Goal: Task Accomplishment & Management: Manage account settings

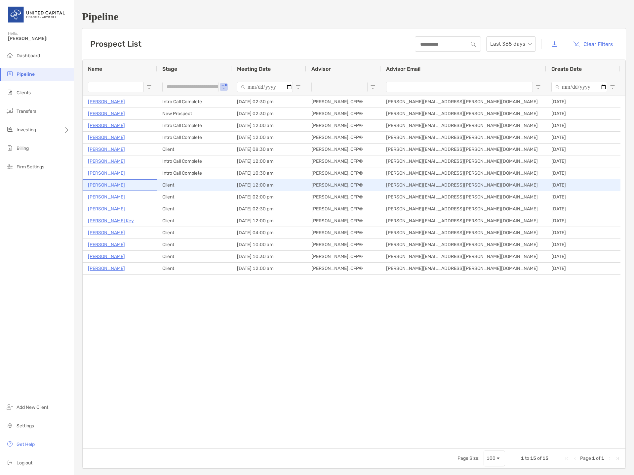
click at [110, 184] on p "[PERSON_NAME]" at bounding box center [106, 185] width 37 height 8
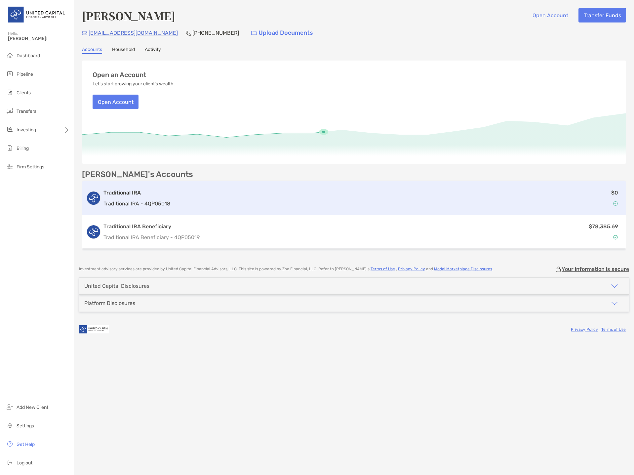
click at [133, 196] on h3 "Traditional IRA" at bounding box center [136, 193] width 67 height 8
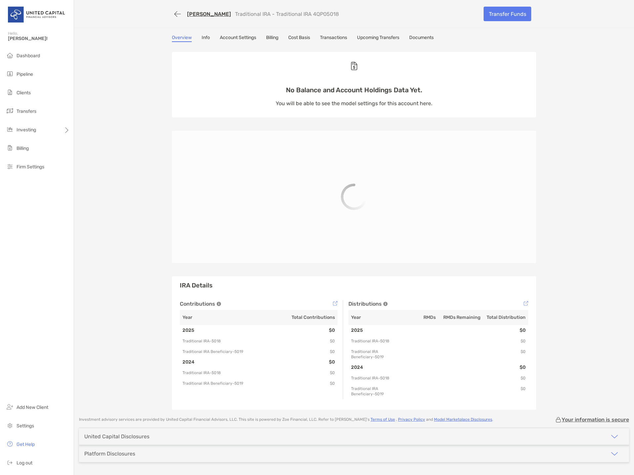
click at [495, 25] on div "[PERSON_NAME] Traditional IRA - Traditional IRA 4QP05018 Transfer Funds" at bounding box center [353, 14] width 377 height 28
click at [497, 17] on link "Transfer Funds" at bounding box center [508, 14] width 48 height 15
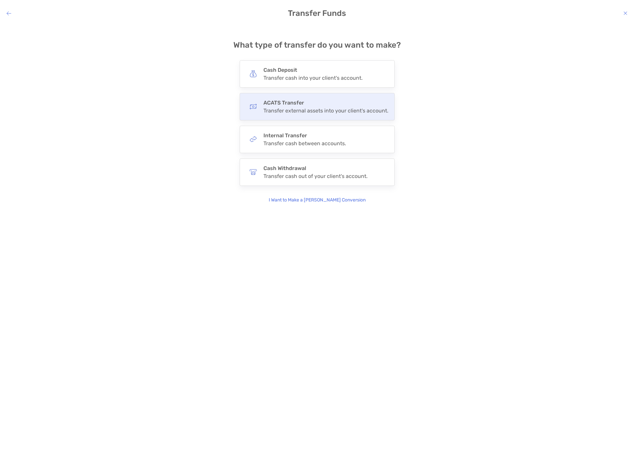
click at [264, 110] on div "Transfer external assets into your client's account." at bounding box center [325, 110] width 125 height 6
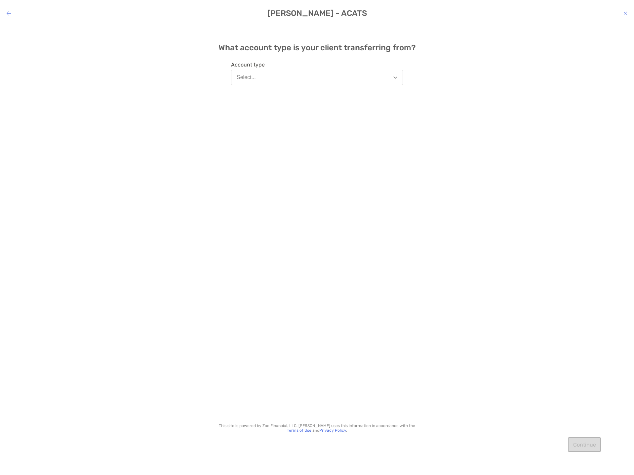
click at [250, 83] on button "Select..." at bounding box center [317, 77] width 172 height 15
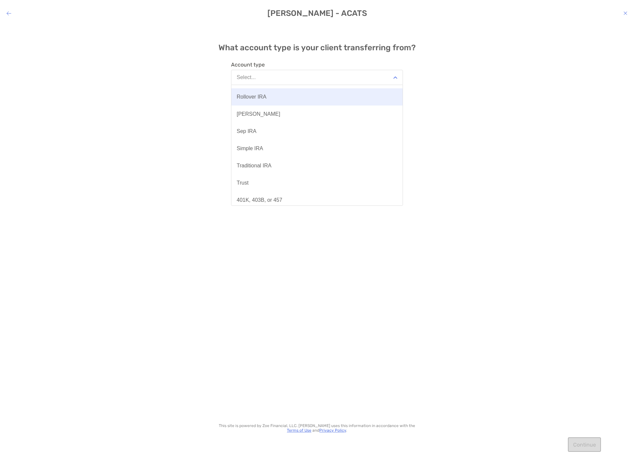
scroll to position [66, 0]
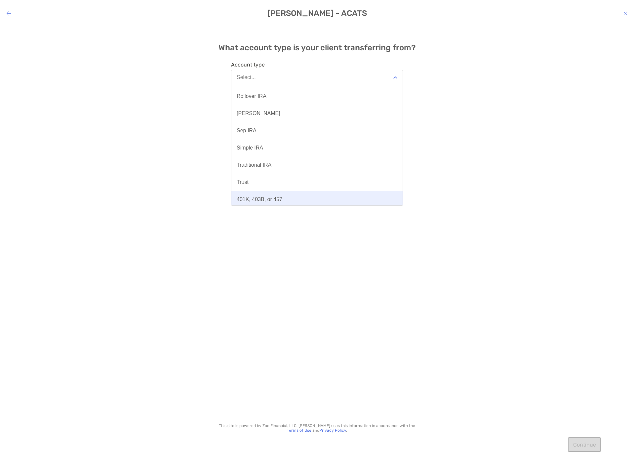
click at [257, 198] on div "401K, 403B, or 457" at bounding box center [260, 199] width 46 height 6
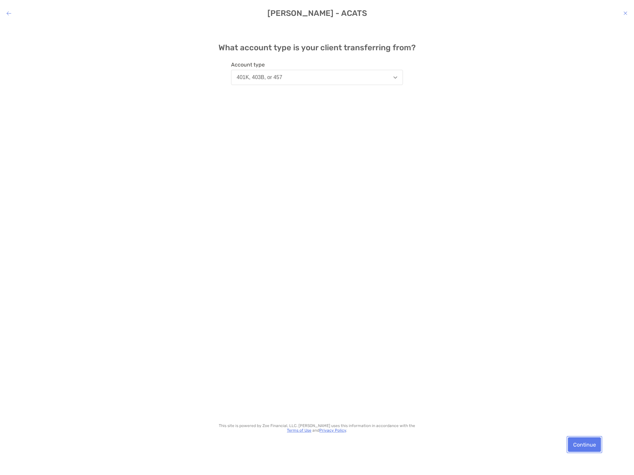
click at [592, 447] on button "Continue" at bounding box center [584, 444] width 33 height 15
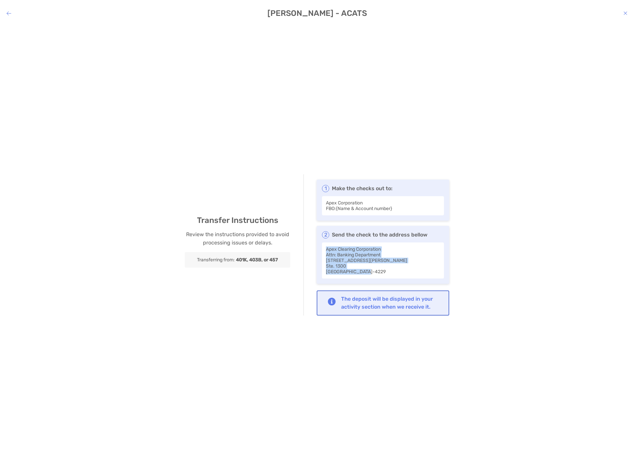
drag, startPoint x: 327, startPoint y: 248, endPoint x: 361, endPoint y: 272, distance: 41.0
click at [361, 272] on div "Apex Clearing Corporation Attn: Banking Department [STREET_ADDRESS][PERSON_NAME]" at bounding box center [383, 260] width 122 height 36
copy div "Apex Clearing Corporation Attn: Banking Department [STREET_ADDRESS][PERSON_NAME]"
click at [10, 11] on icon "modal" at bounding box center [9, 13] width 5 height 5
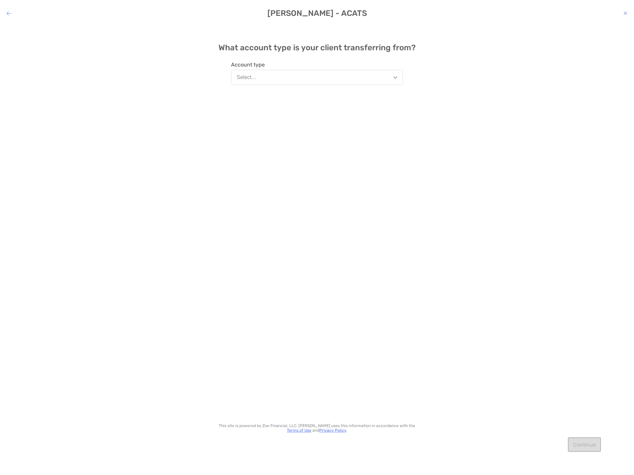
click at [12, 14] on h4 "[PERSON_NAME] - ACATS" at bounding box center [317, 13] width 634 height 9
click at [8, 11] on icon "modal" at bounding box center [9, 13] width 5 height 5
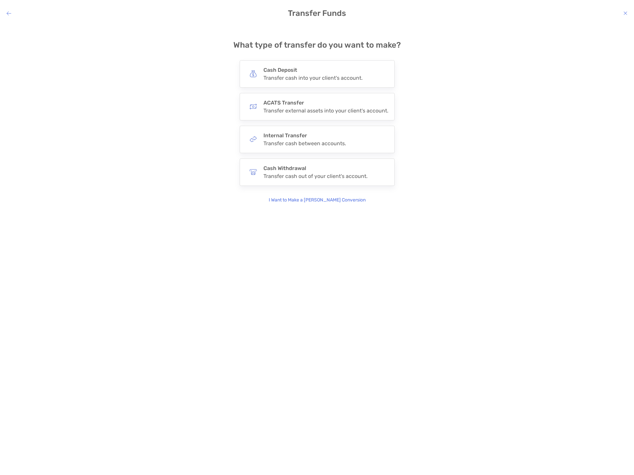
click at [9, 12] on icon "modal" at bounding box center [9, 13] width 5 height 5
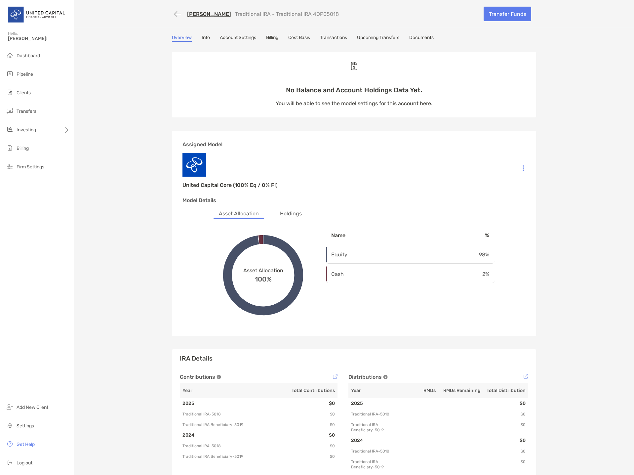
drag, startPoint x: 329, startPoint y: 15, endPoint x: 300, endPoint y: 14, distance: 29.1
click at [300, 14] on div "[PERSON_NAME] Traditional IRA - Traditional IRA 4QP05018" at bounding box center [325, 14] width 307 height 12
copy p "4QP05018"
drag, startPoint x: 172, startPoint y: 17, endPoint x: 168, endPoint y: 22, distance: 6.2
click at [172, 17] on button "button" at bounding box center [177, 14] width 11 height 12
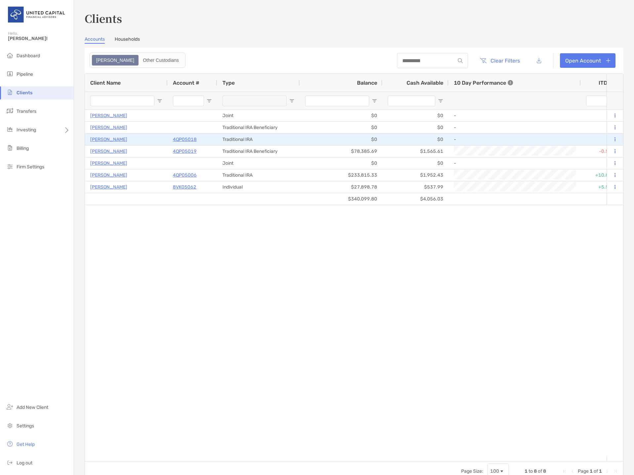
click at [176, 138] on p "4QP05018" at bounding box center [185, 139] width 24 height 8
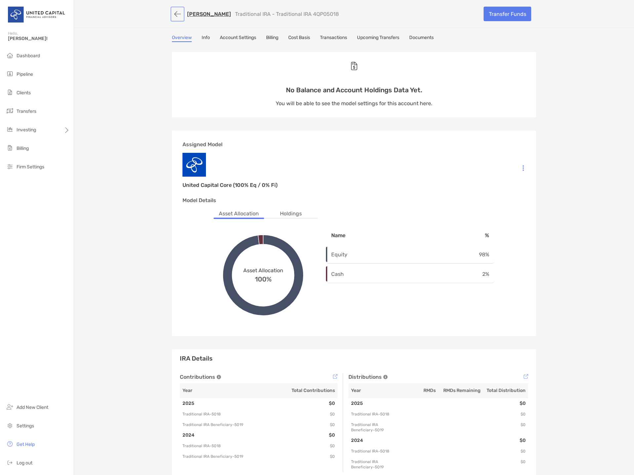
click at [173, 14] on button "button" at bounding box center [177, 14] width 11 height 12
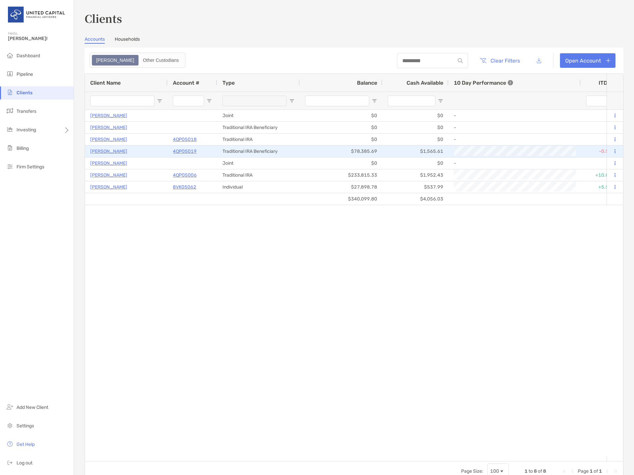
click at [179, 152] on p "4QP05019" at bounding box center [185, 151] width 24 height 8
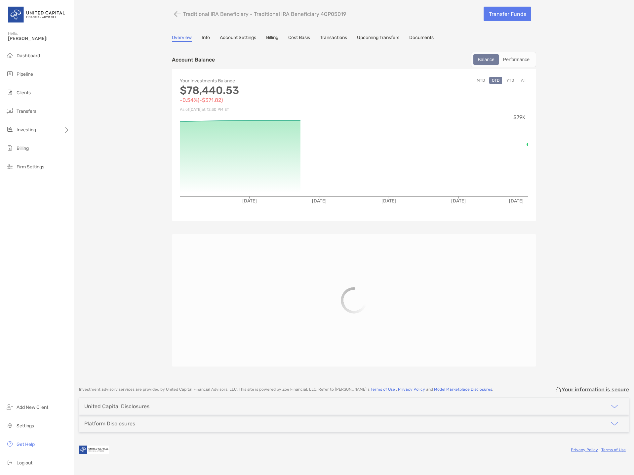
click at [343, 35] on link "Transactions" at bounding box center [333, 38] width 27 height 7
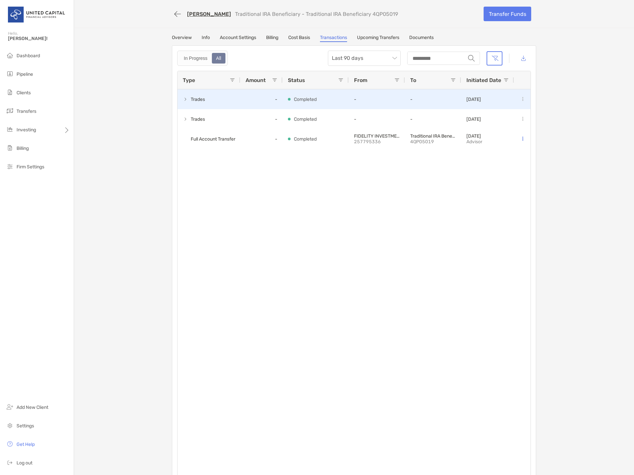
click at [183, 98] on span at bounding box center [185, 99] width 5 height 5
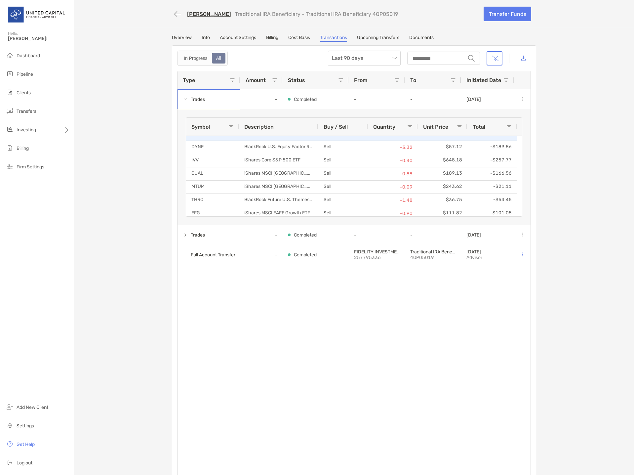
scroll to position [39, 0]
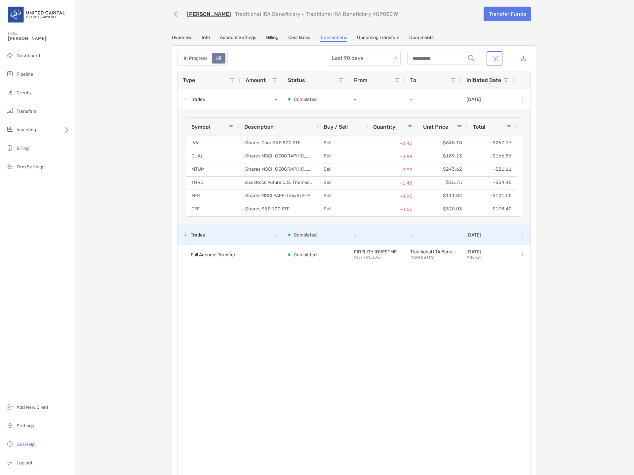
click at [183, 233] on span at bounding box center [185, 234] width 5 height 5
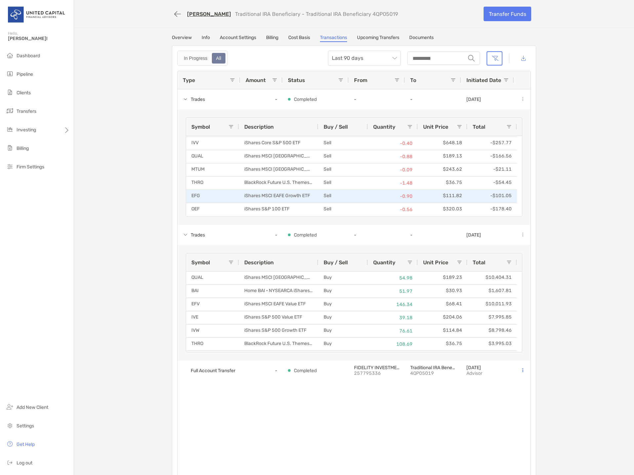
scroll to position [0, 0]
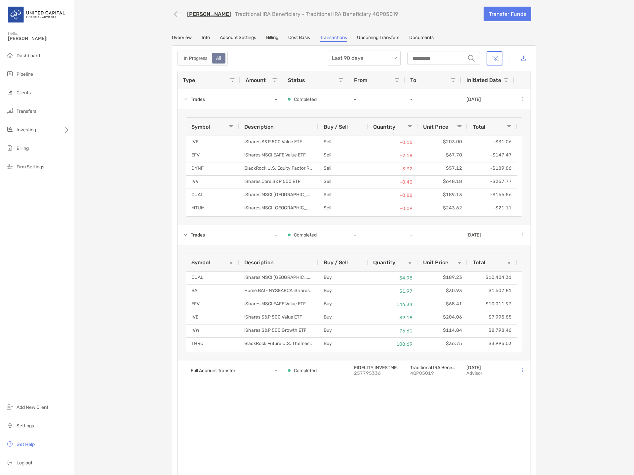
click at [236, 36] on link "Account Settings" at bounding box center [238, 38] width 36 height 7
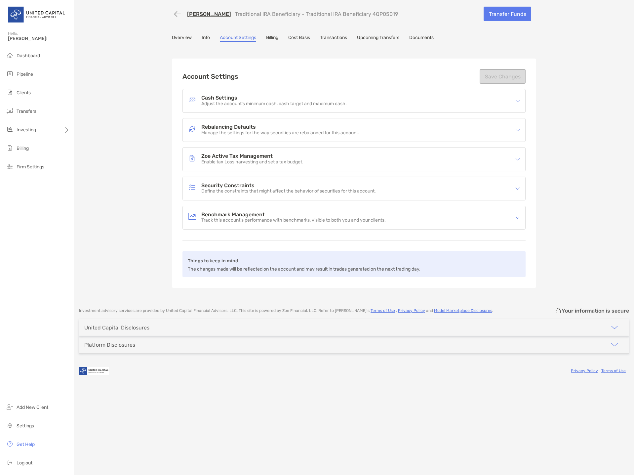
click at [308, 121] on div "Rebalancing Defaults Manage the settings for the way securities are rebalanced …" at bounding box center [354, 129] width 342 height 23
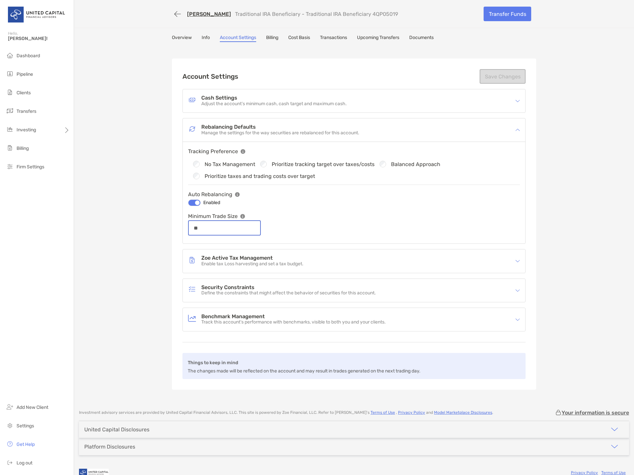
drag, startPoint x: 195, startPoint y: 228, endPoint x: 224, endPoint y: 228, distance: 28.4
click at [209, 228] on input "**" at bounding box center [224, 228] width 71 height 6
click at [494, 80] on button "Save Changes" at bounding box center [503, 76] width 46 height 15
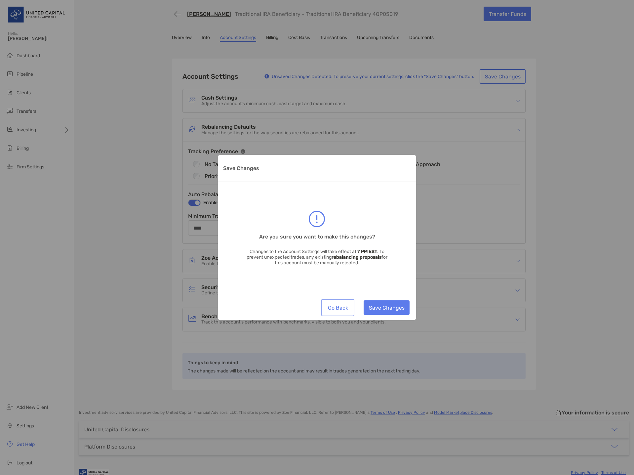
click at [341, 308] on button "Go Back" at bounding box center [338, 307] width 30 height 15
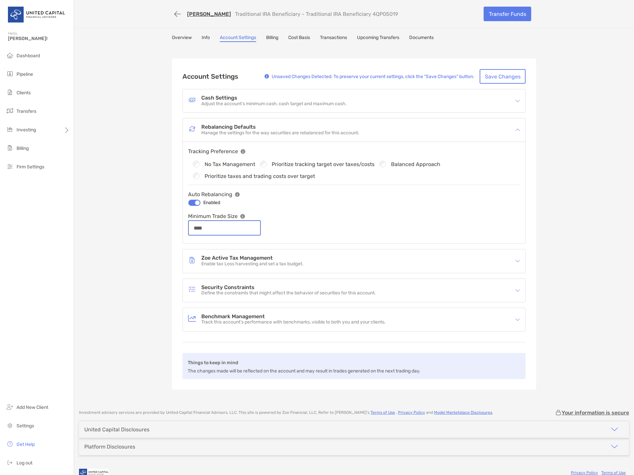
click at [234, 227] on input "****" at bounding box center [224, 228] width 71 height 6
type input "****"
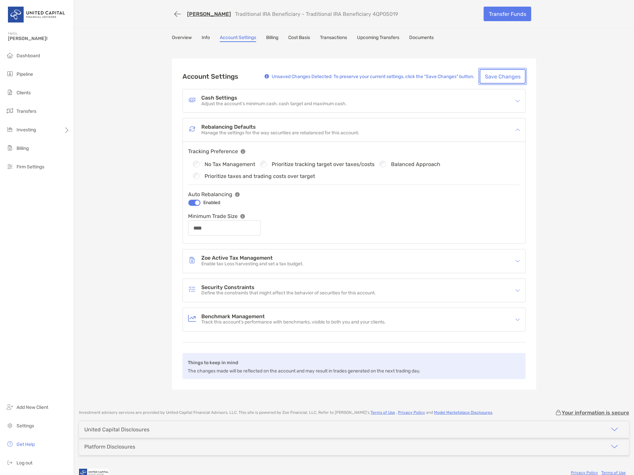
click at [511, 78] on button "Save Changes" at bounding box center [503, 76] width 46 height 15
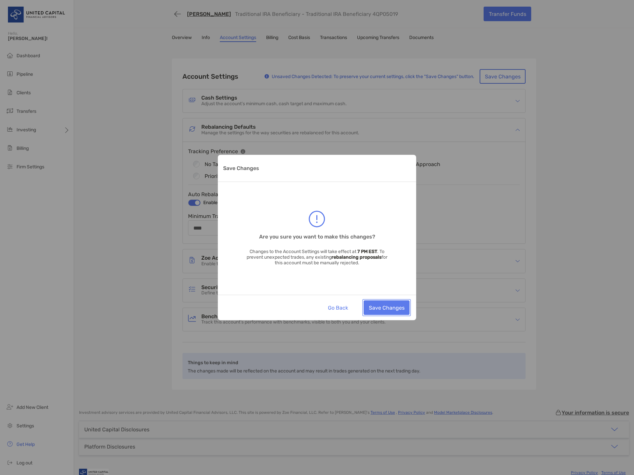
click at [394, 304] on button "Save Changes" at bounding box center [387, 307] width 46 height 15
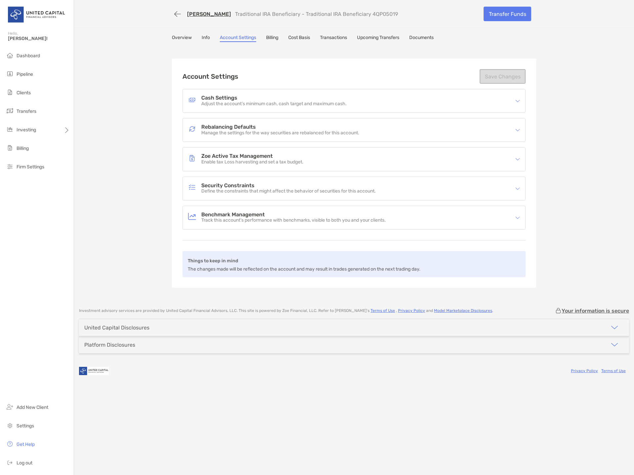
click at [184, 42] on link "Overview" at bounding box center [182, 38] width 20 height 7
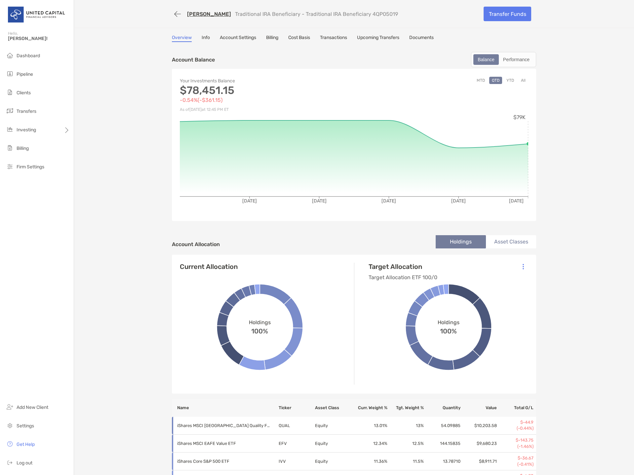
click at [603, 171] on div "[PERSON_NAME] Traditional IRA Beneficiary - Traditional IRA Beneficiary 4QP0501…" at bounding box center [354, 333] width 560 height 666
click at [172, 12] on button "button" at bounding box center [177, 14] width 11 height 12
